Goal: Task Accomplishment & Management: Manage account settings

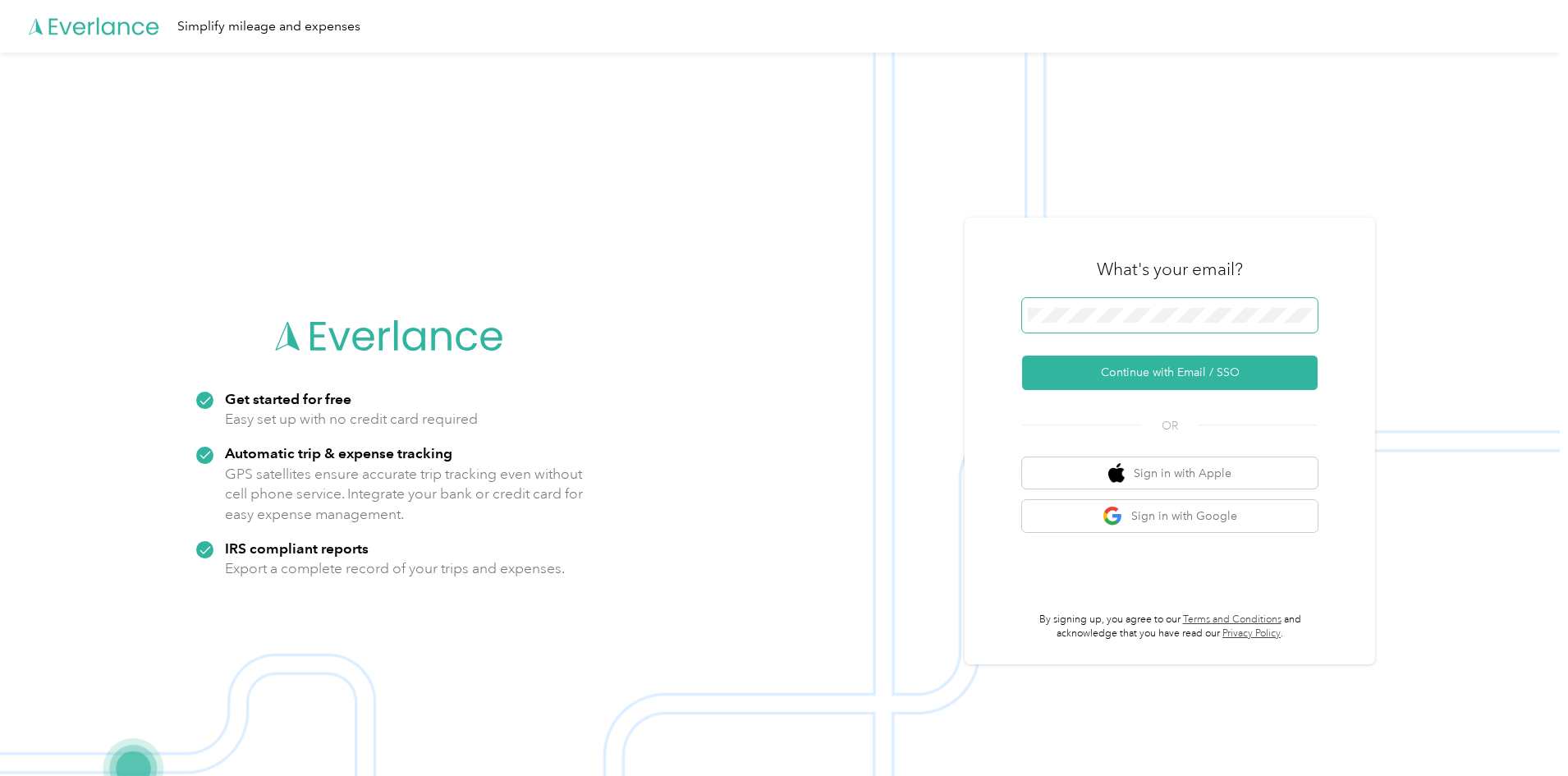
click at [1114, 327] on span at bounding box center [1169, 315] width 295 height 35
click at [1145, 369] on button "Continue with Email / SSO" at bounding box center [1169, 372] width 295 height 35
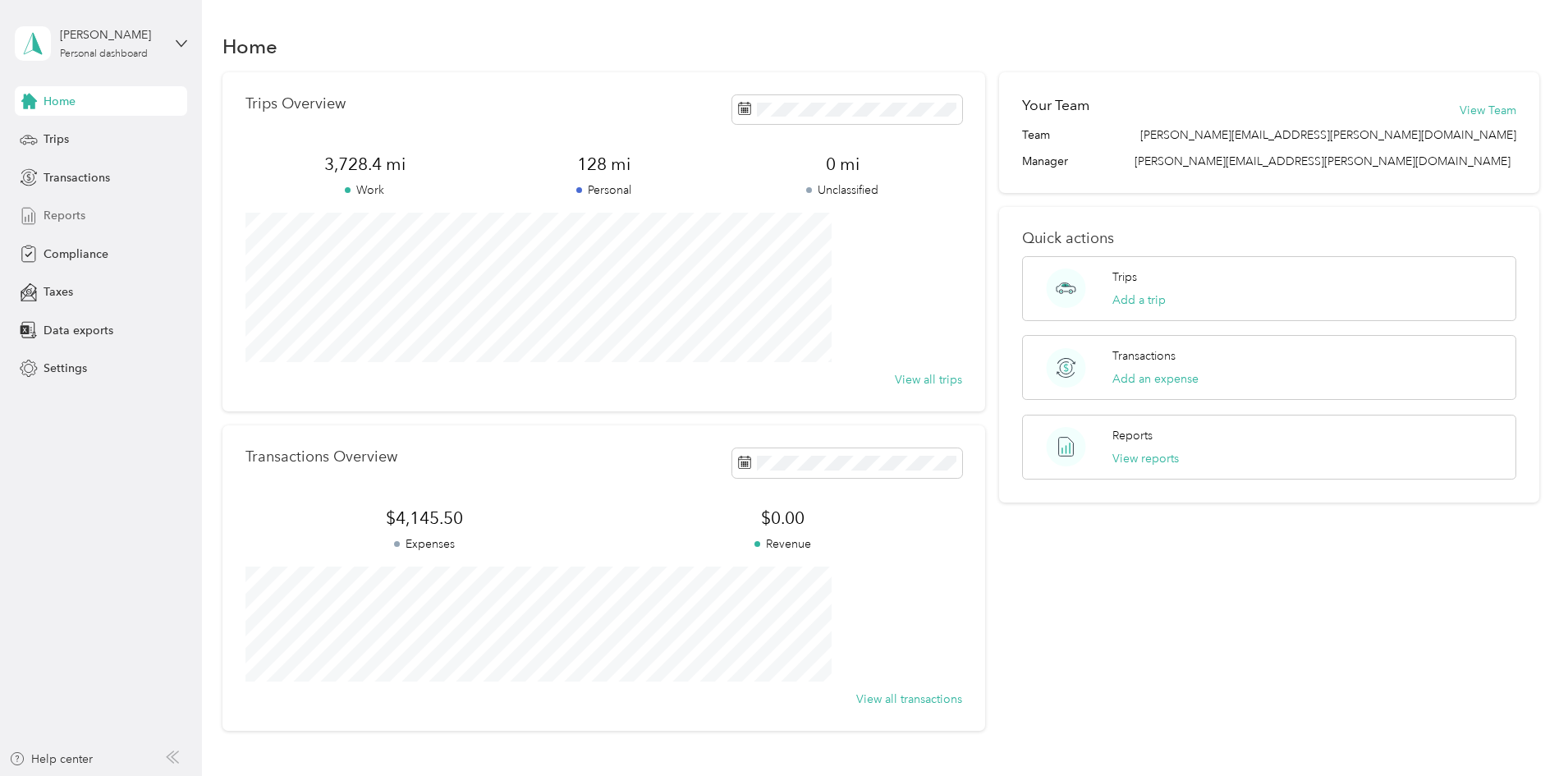
click at [56, 221] on span "Reports" at bounding box center [65, 215] width 42 height 17
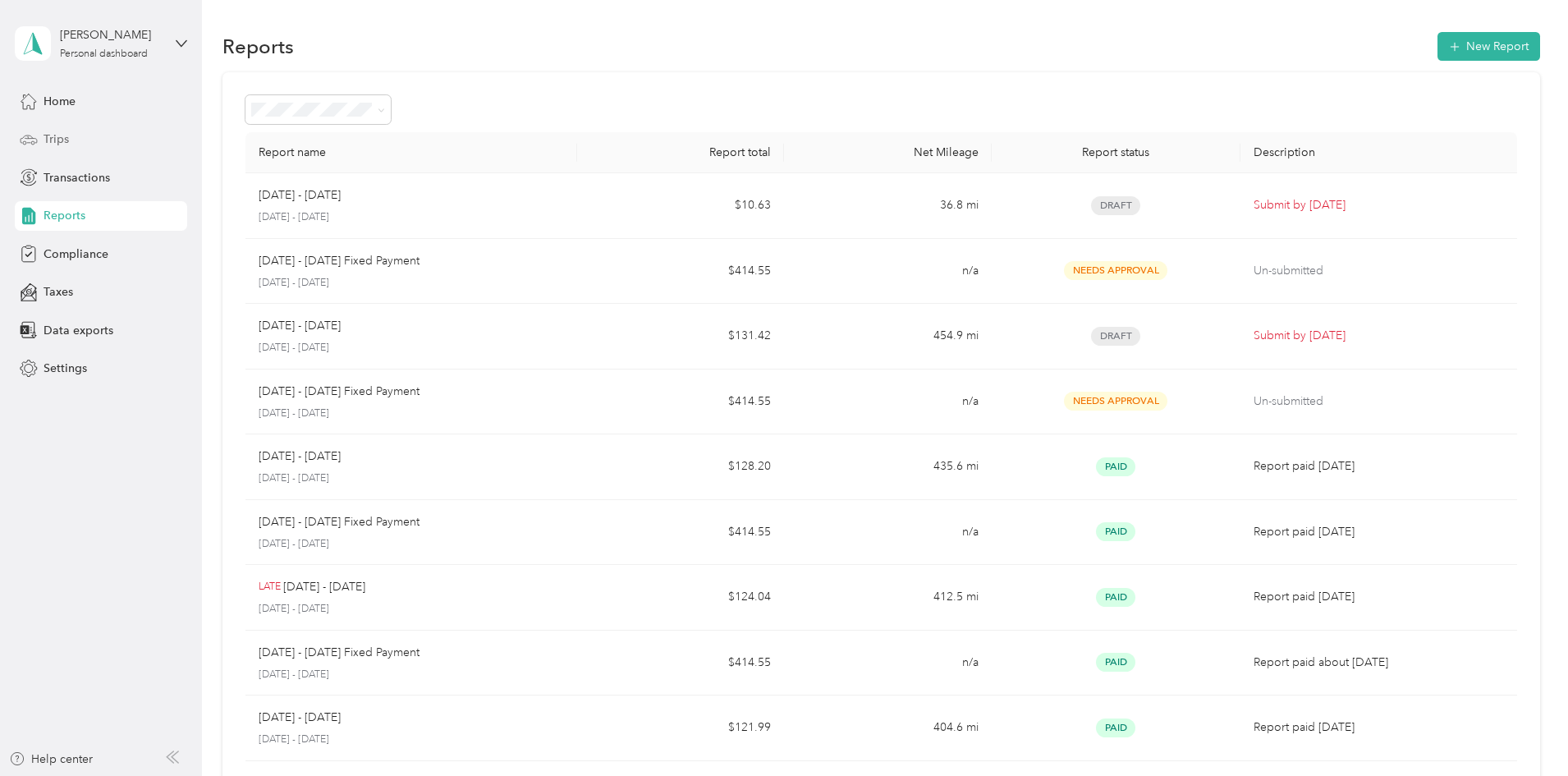
click at [60, 139] on span "Trips" at bounding box center [56, 139] width 25 height 17
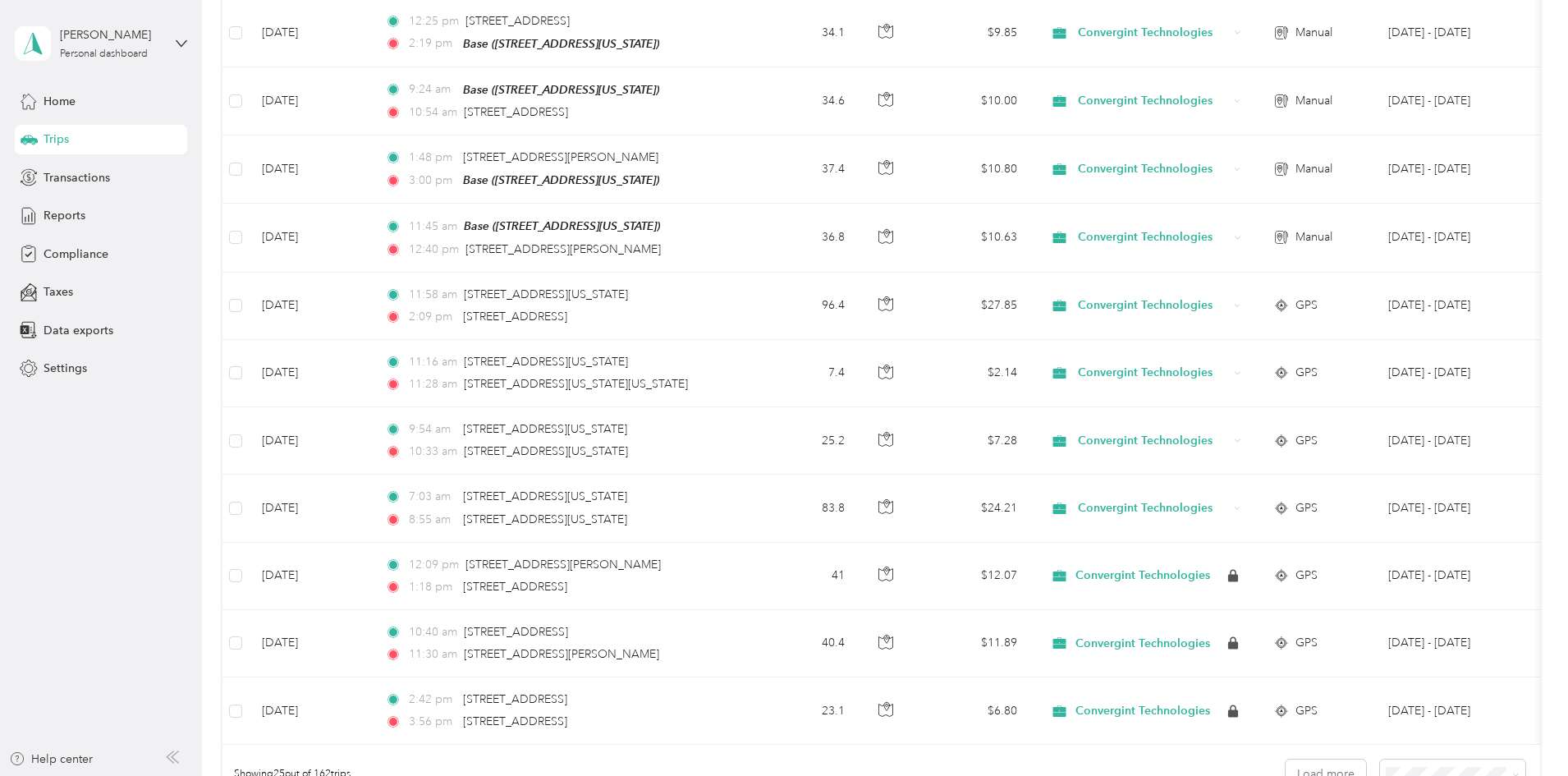
scroll to position [1231, 0]
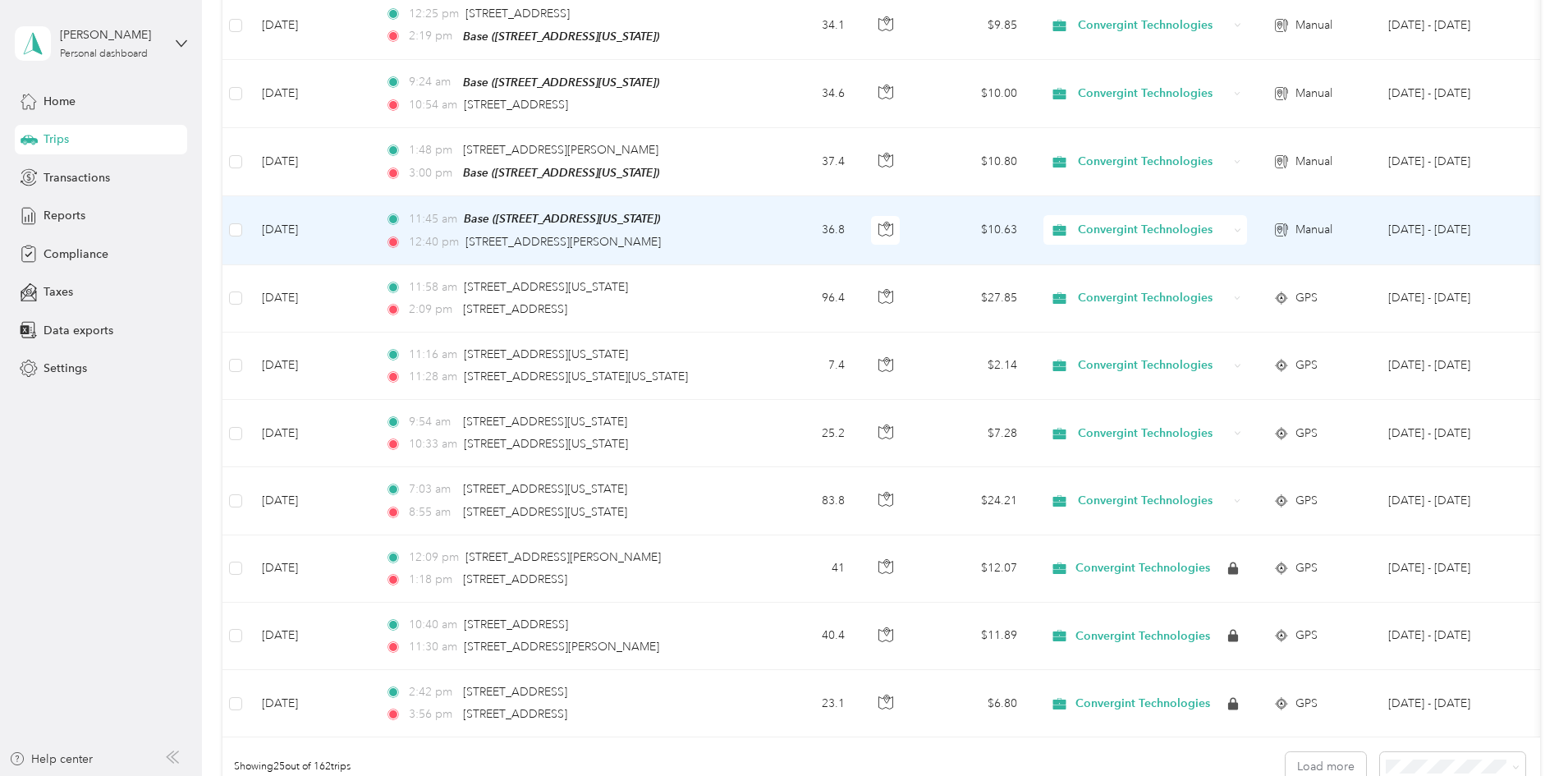
click at [858, 235] on td "36.8" at bounding box center [804, 230] width 109 height 68
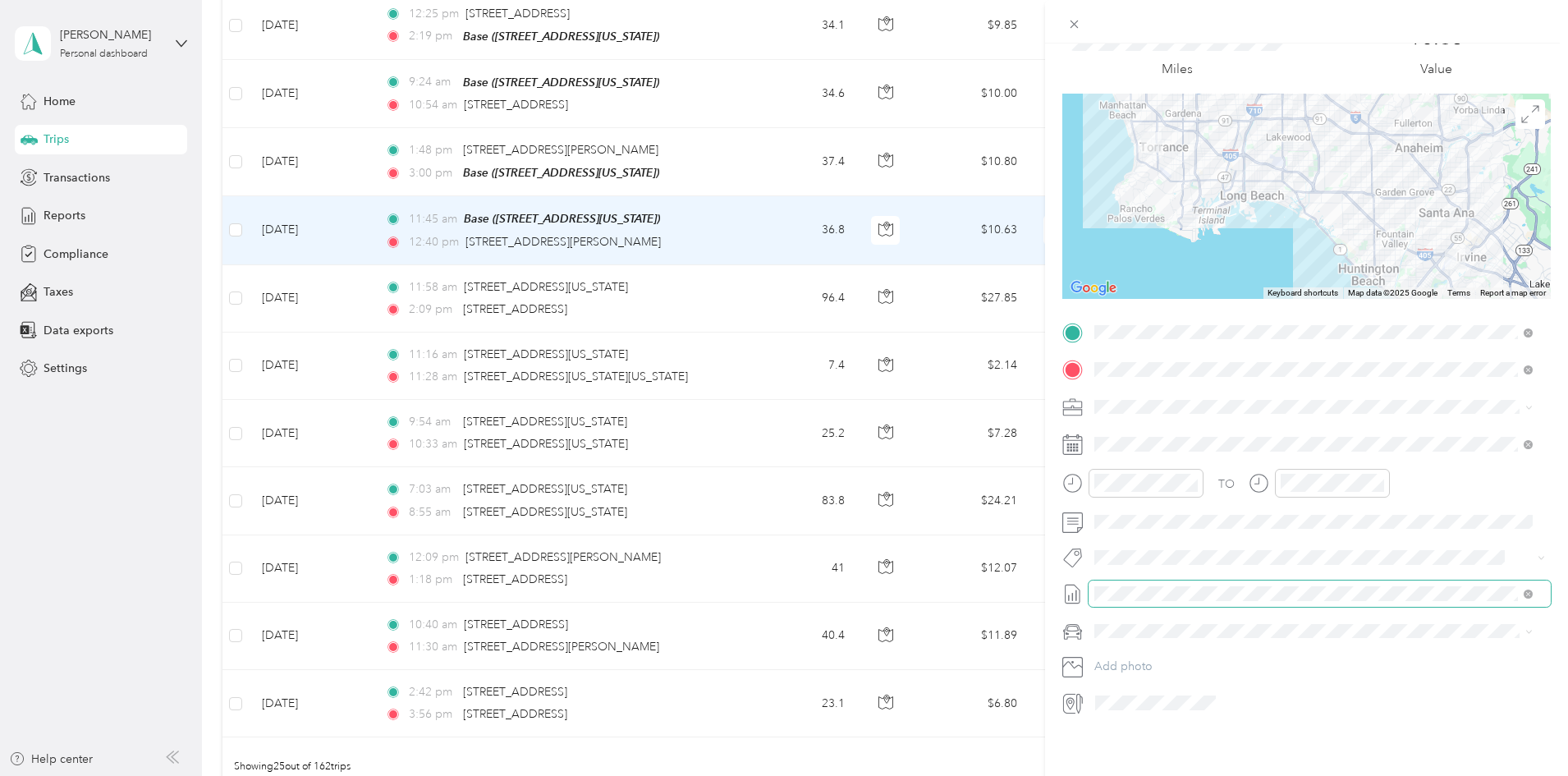
scroll to position [86, 0]
click at [1530, 589] on icon at bounding box center [1528, 593] width 9 height 9
click at [1231, 617] on li "None" at bounding box center [1313, 609] width 450 height 26
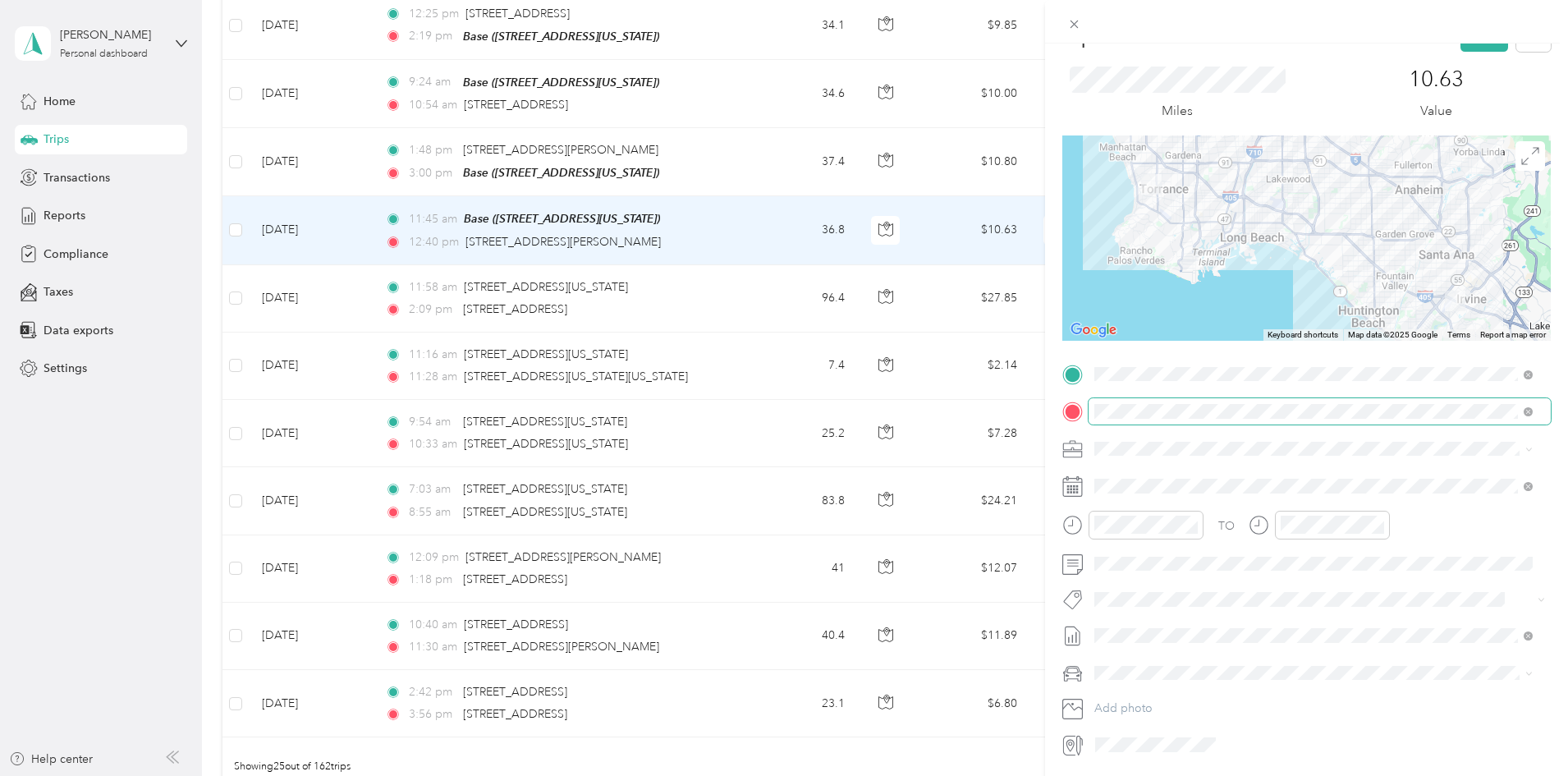
scroll to position [0, 0]
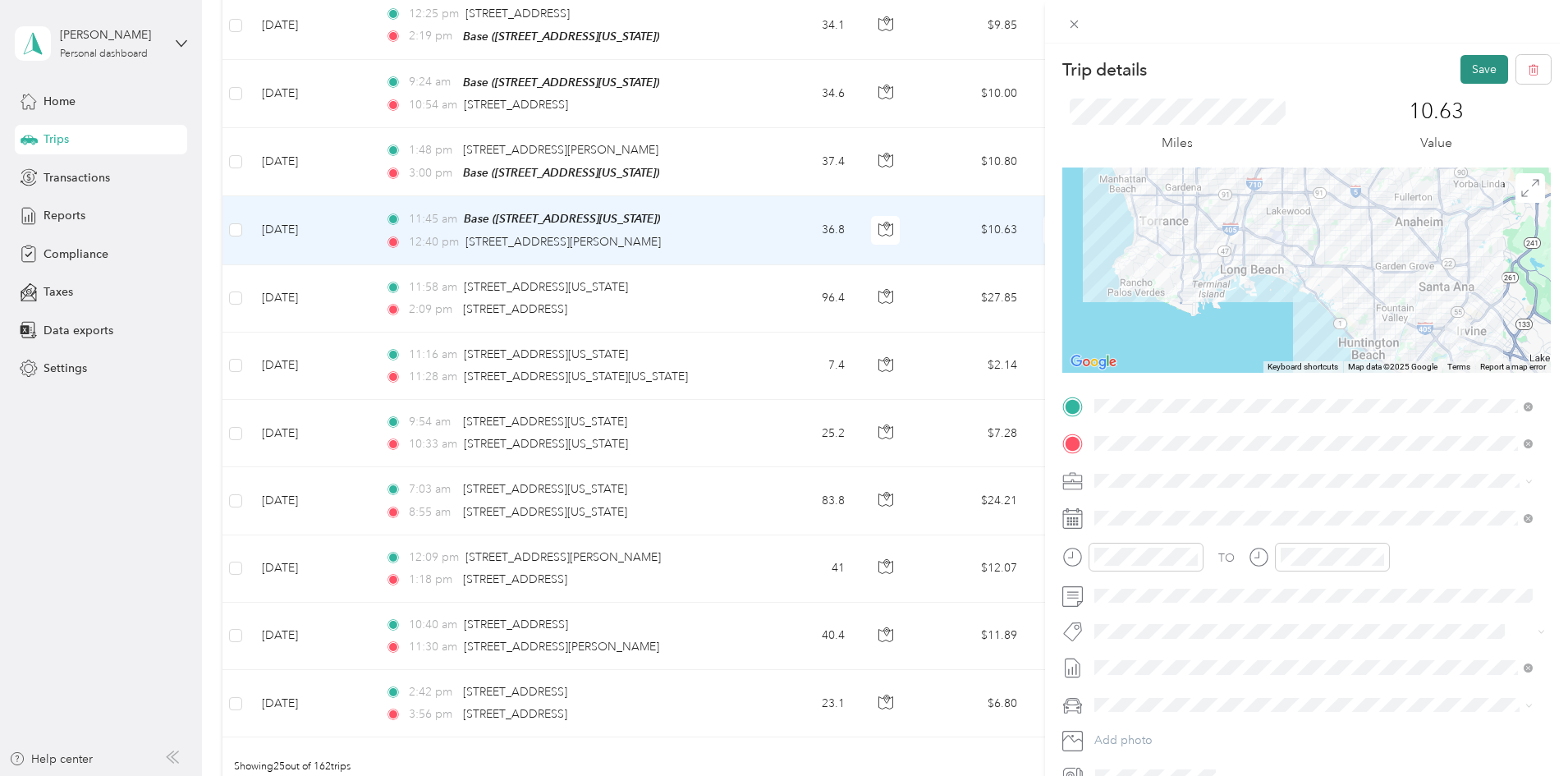
click at [1477, 66] on button "Save" at bounding box center [1484, 69] width 48 height 29
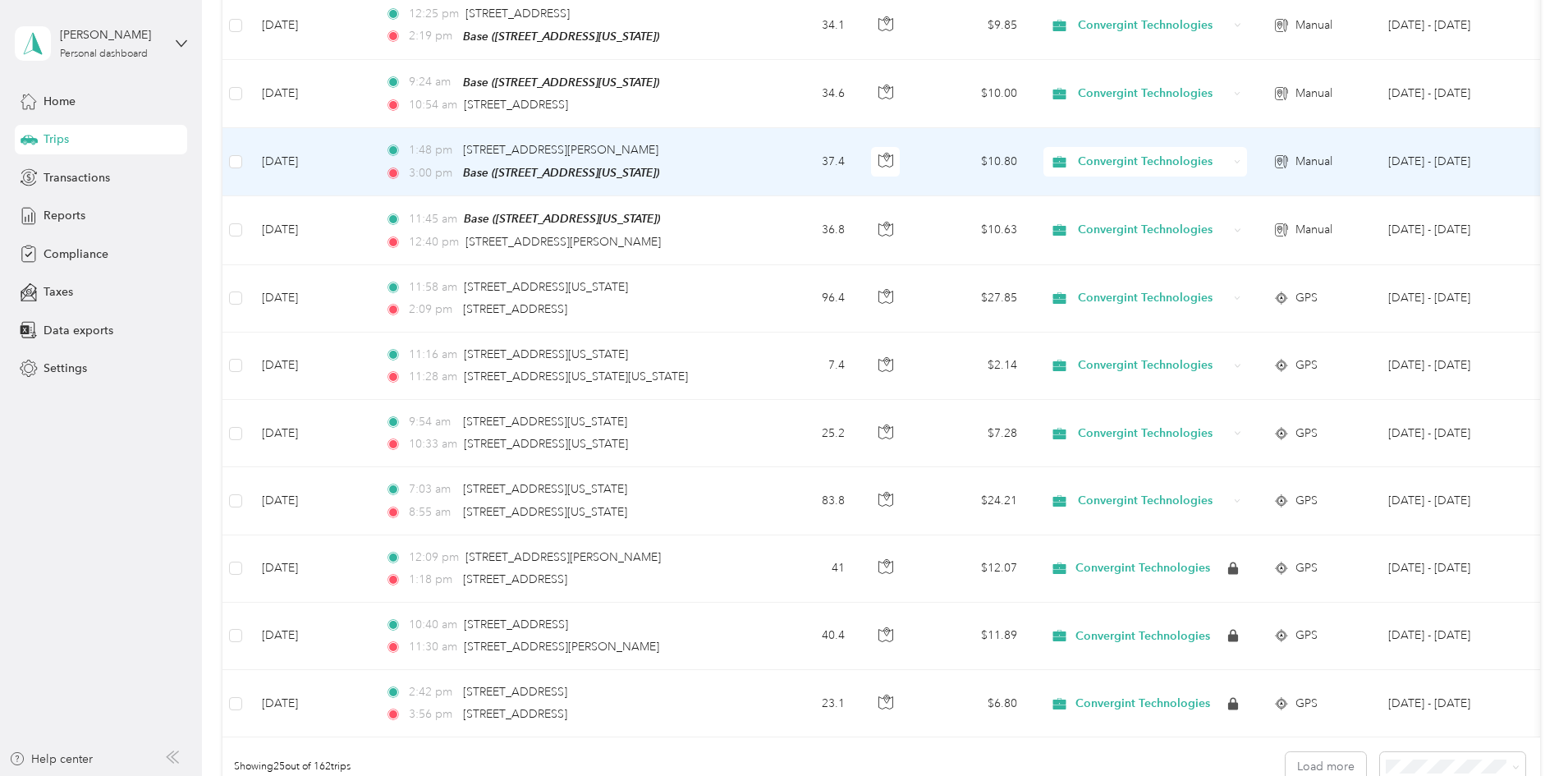
click at [730, 144] on div "1:48 pm [STREET_ADDRESS][PERSON_NAME]" at bounding box center [557, 150] width 345 height 18
click at [766, 775] on div at bounding box center [779, 776] width 1560 height 0
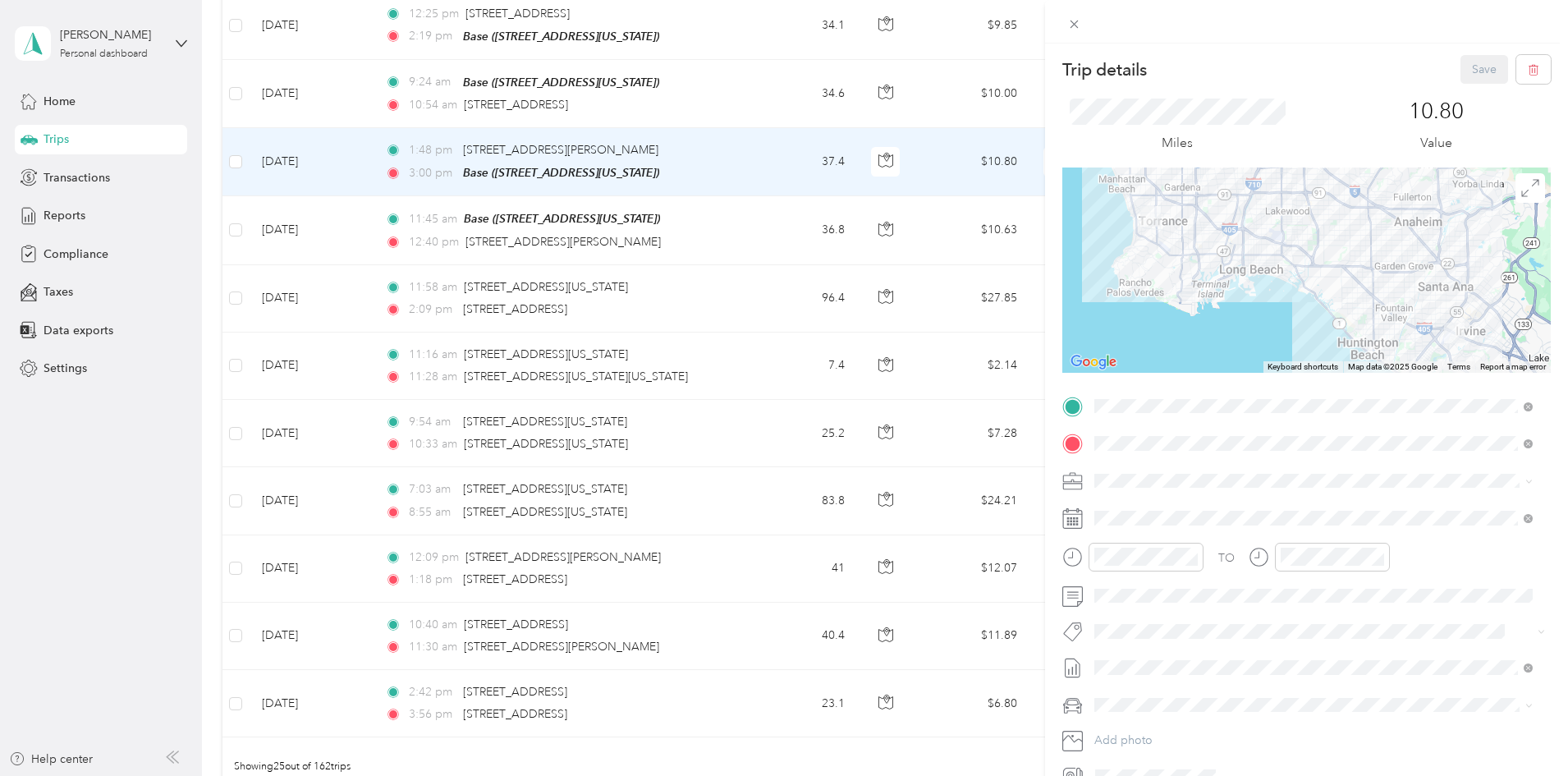
click at [739, 225] on div "Trip details Save This trip cannot be edited because it is either under review,…" at bounding box center [784, 388] width 1568 height 776
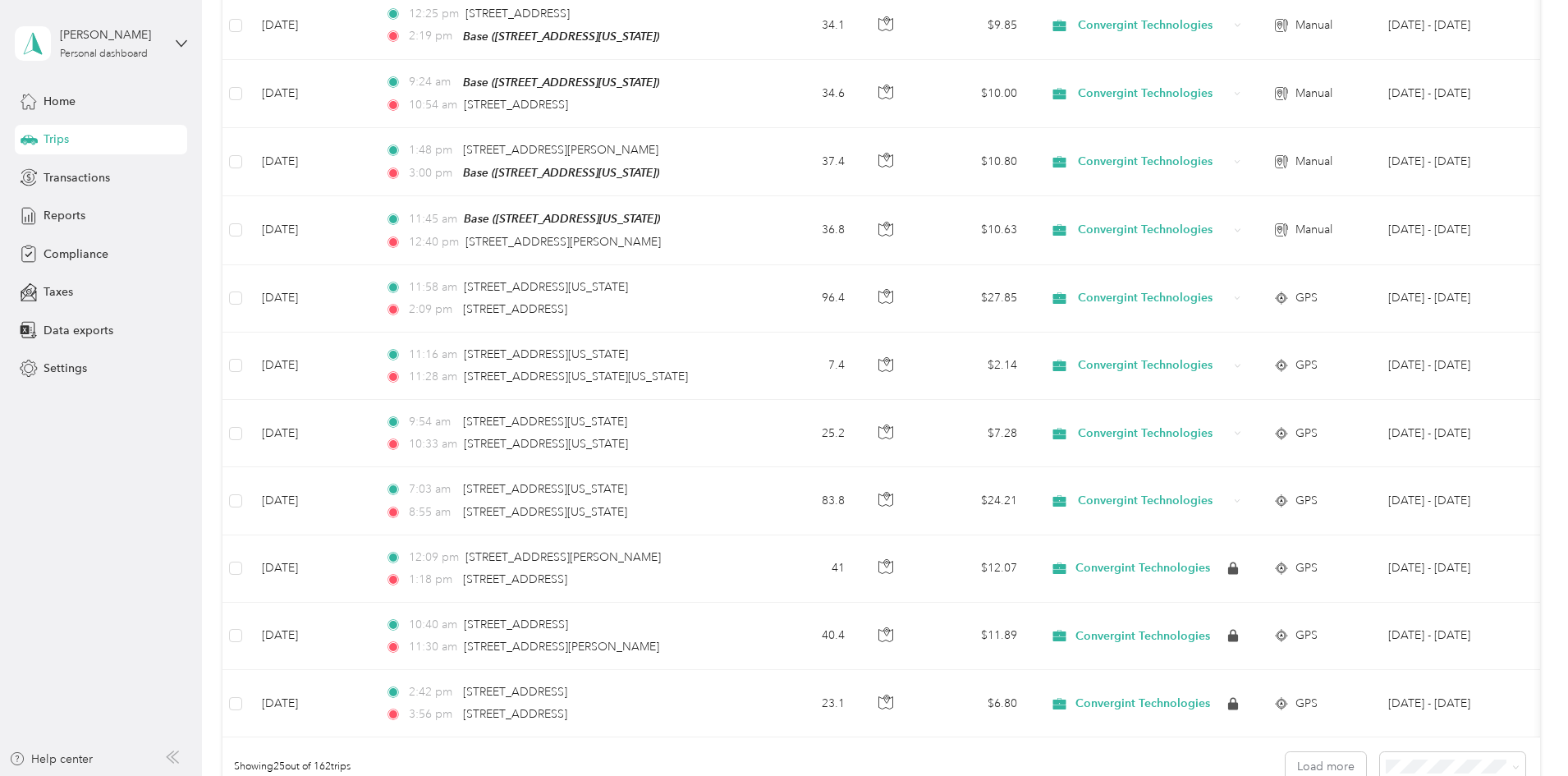
click at [739, 775] on div "Trip details Save This trip cannot be edited because it is either under review,…" at bounding box center [779, 776] width 1560 height 0
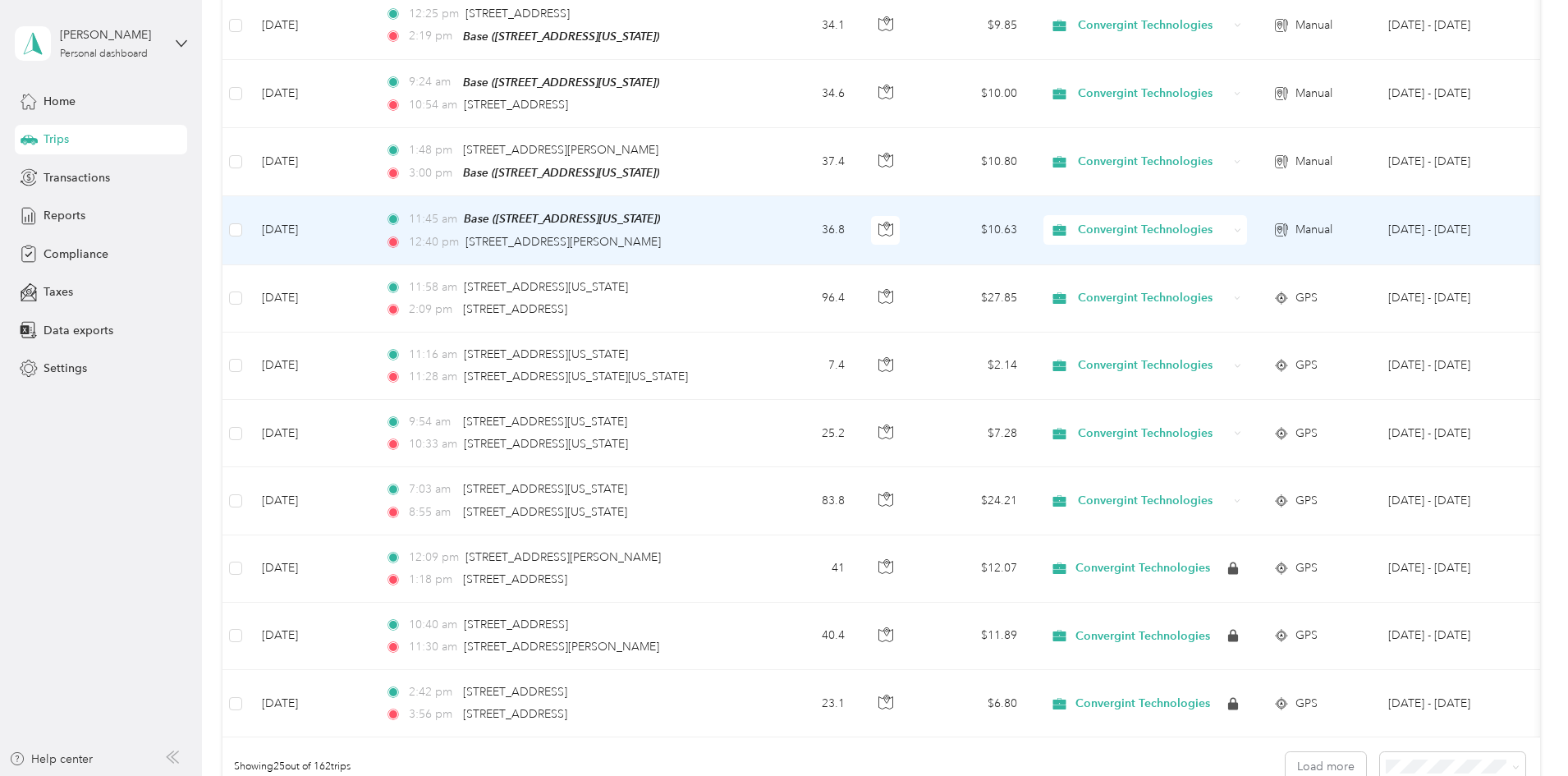
click at [858, 228] on td "36.8" at bounding box center [804, 230] width 109 height 68
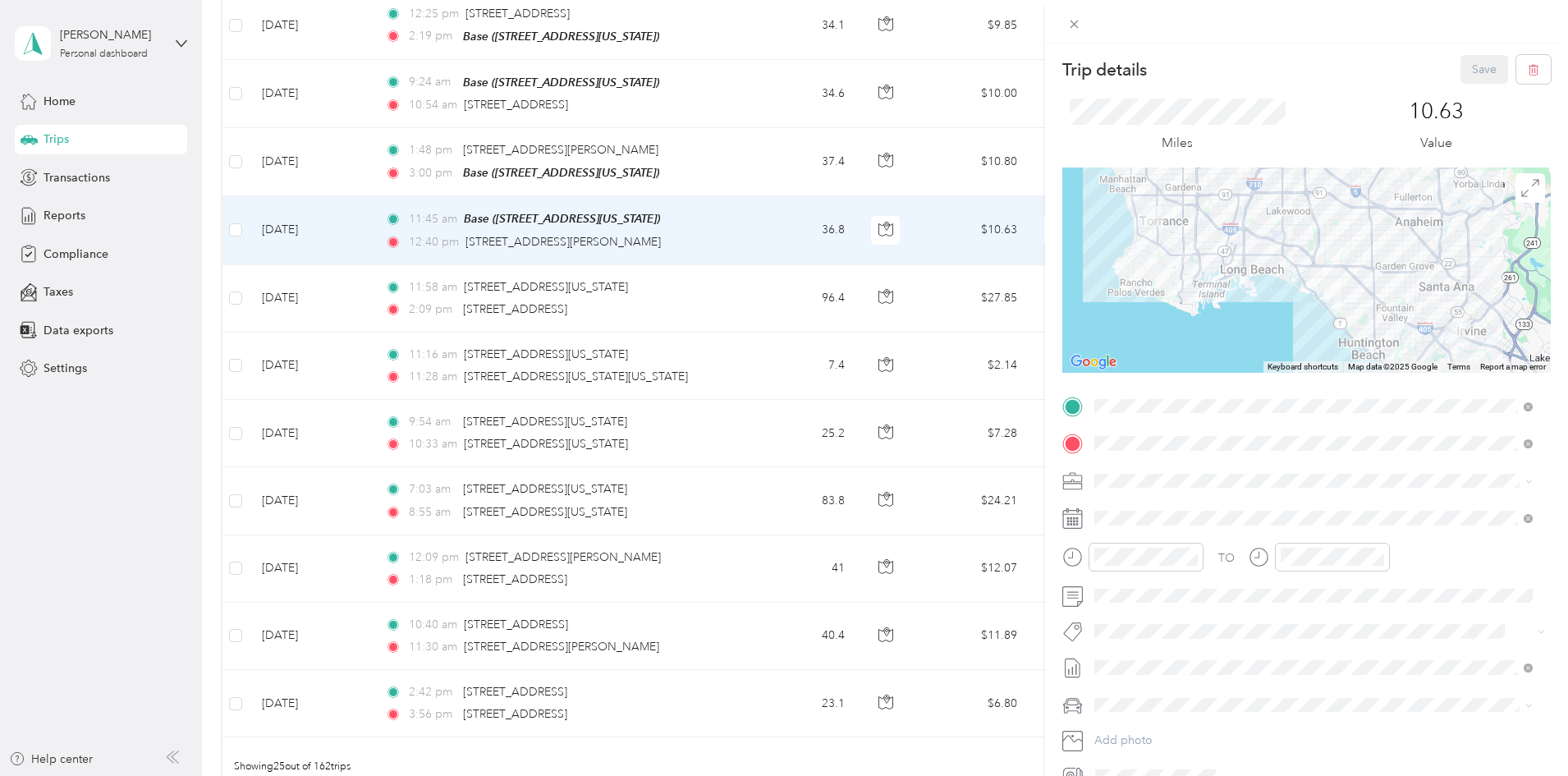
click at [1196, 738] on li "[DATE] - [DATE] Draft" at bounding box center [1313, 747] width 450 height 26
click at [1460, 61] on button "Save" at bounding box center [1484, 69] width 48 height 29
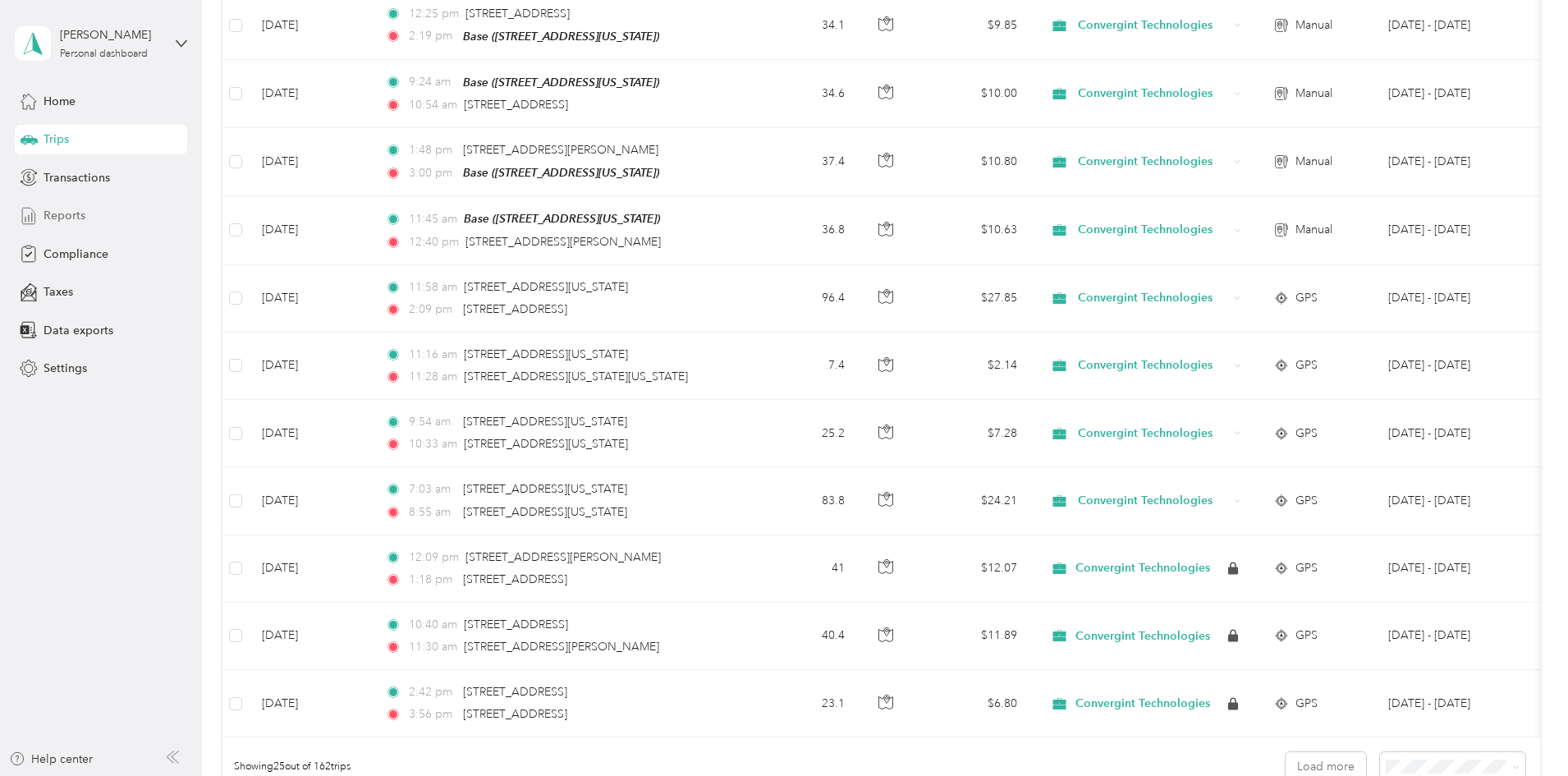
click at [66, 213] on span "Reports" at bounding box center [65, 215] width 42 height 17
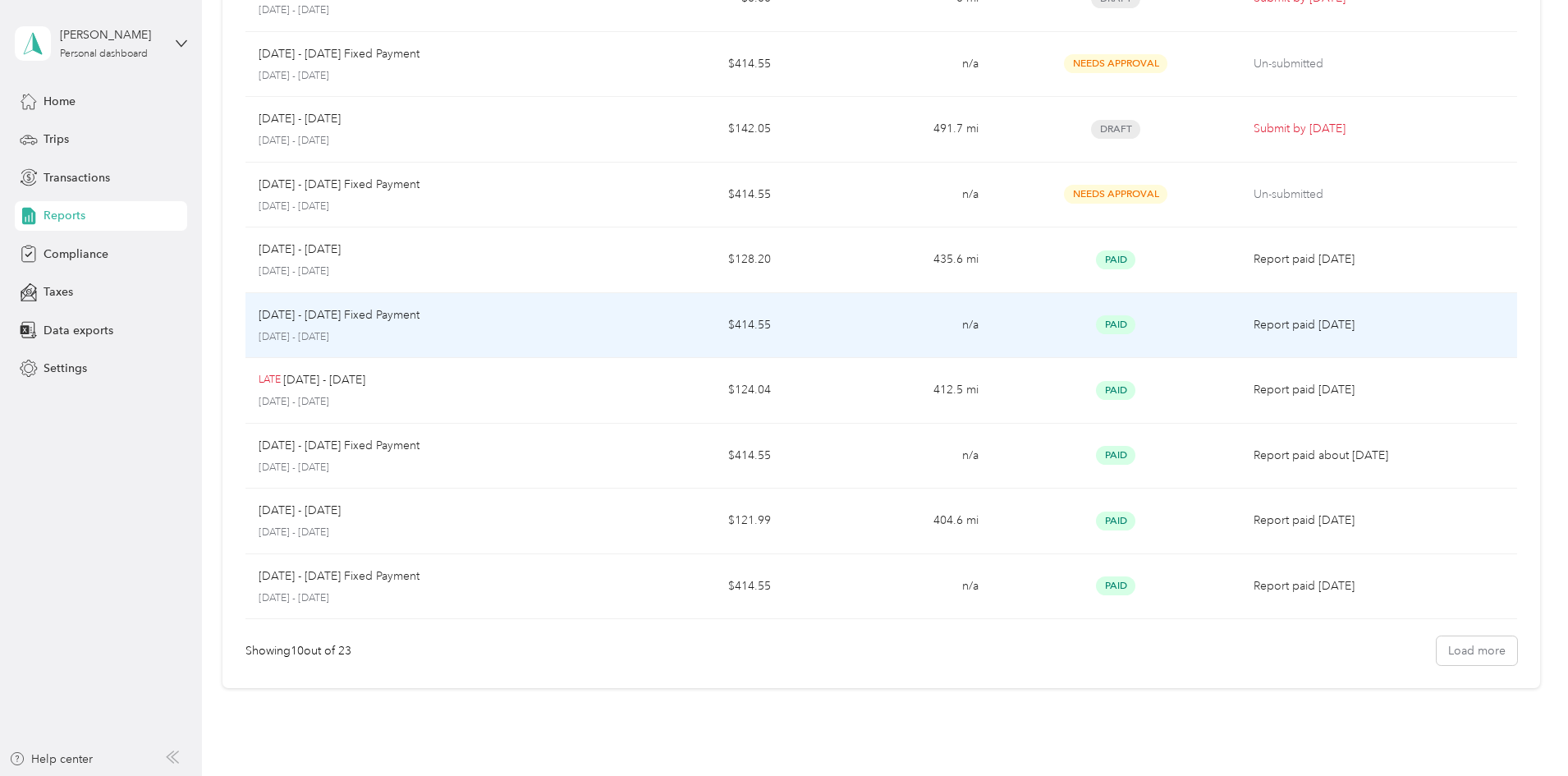
scroll to position [125, 0]
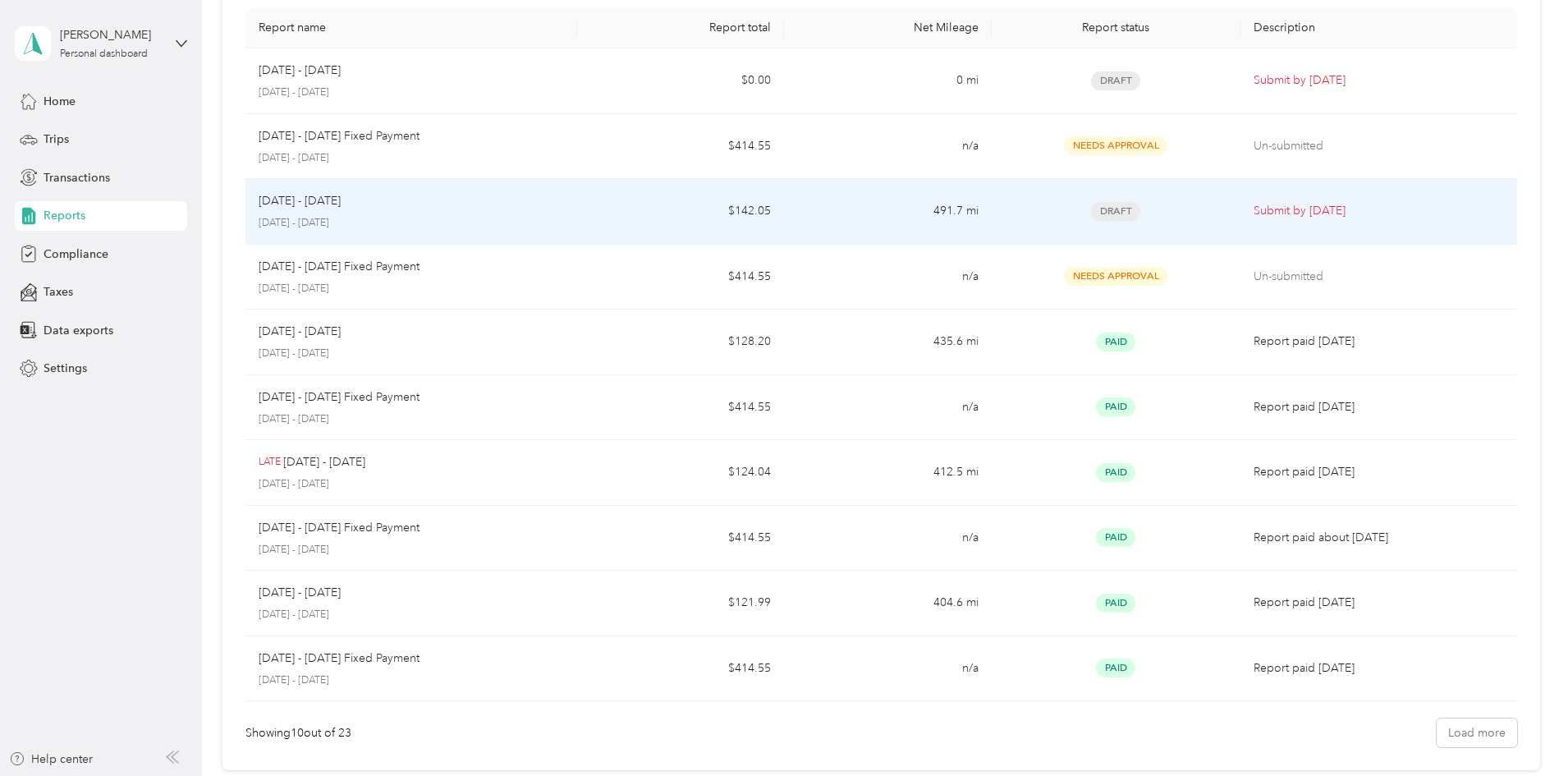
click at [444, 219] on p "[DATE] - [DATE]" at bounding box center [411, 224] width 306 height 15
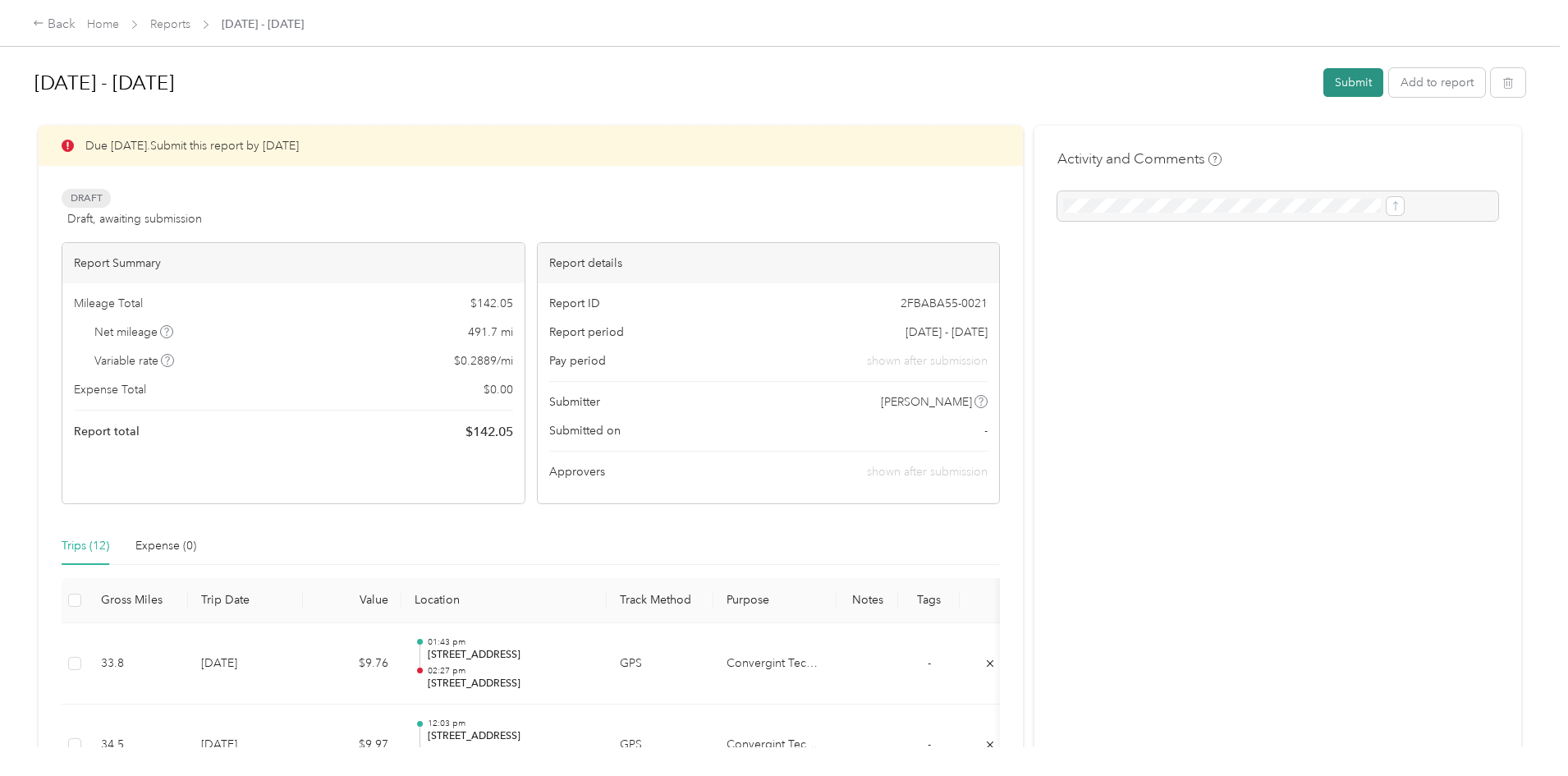
click at [1323, 83] on button "Submit" at bounding box center [1353, 82] width 60 height 29
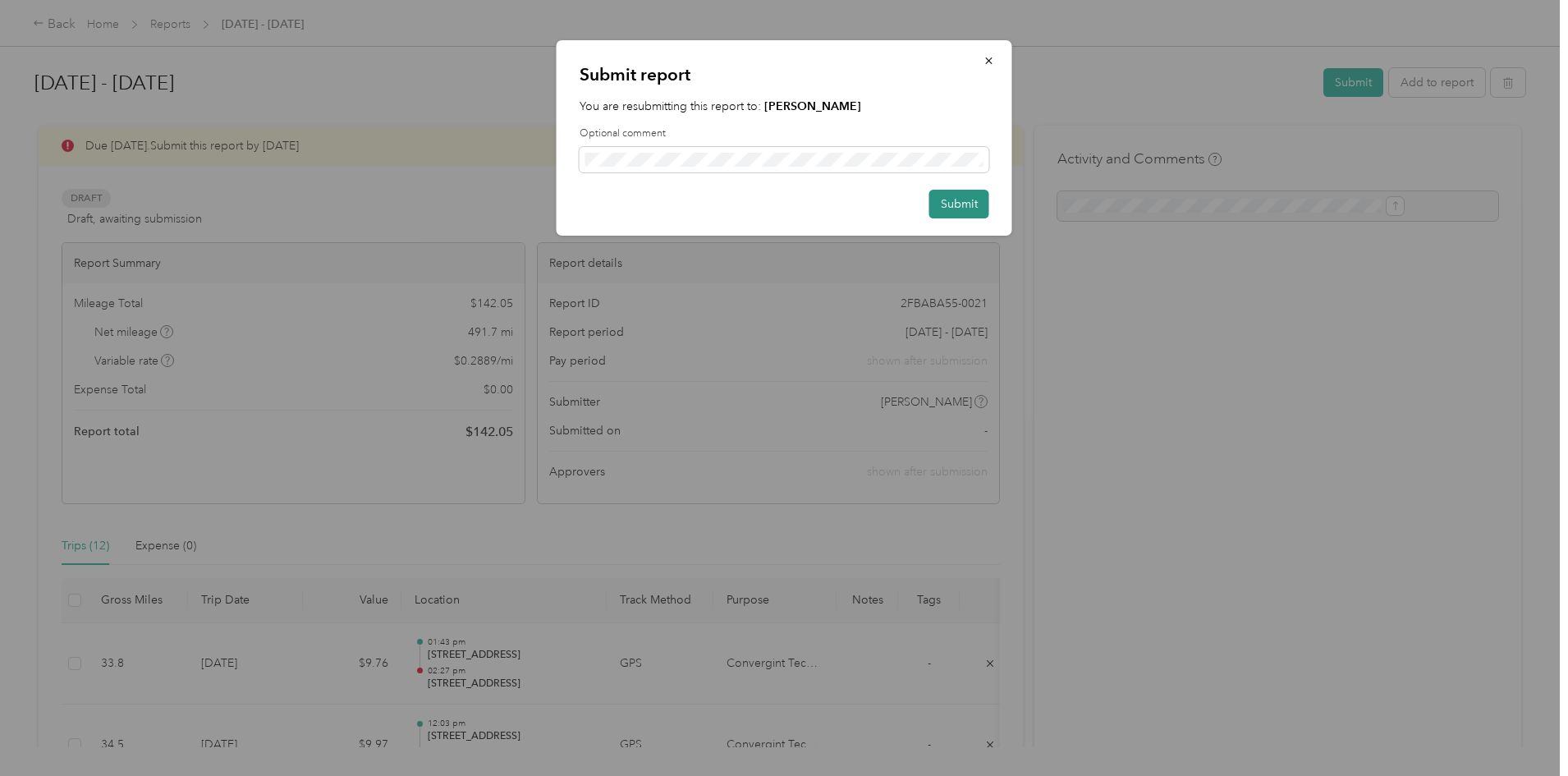
click at [948, 205] on button "Submit" at bounding box center [959, 204] width 60 height 29
